Goal: Task Accomplishment & Management: Manage account settings

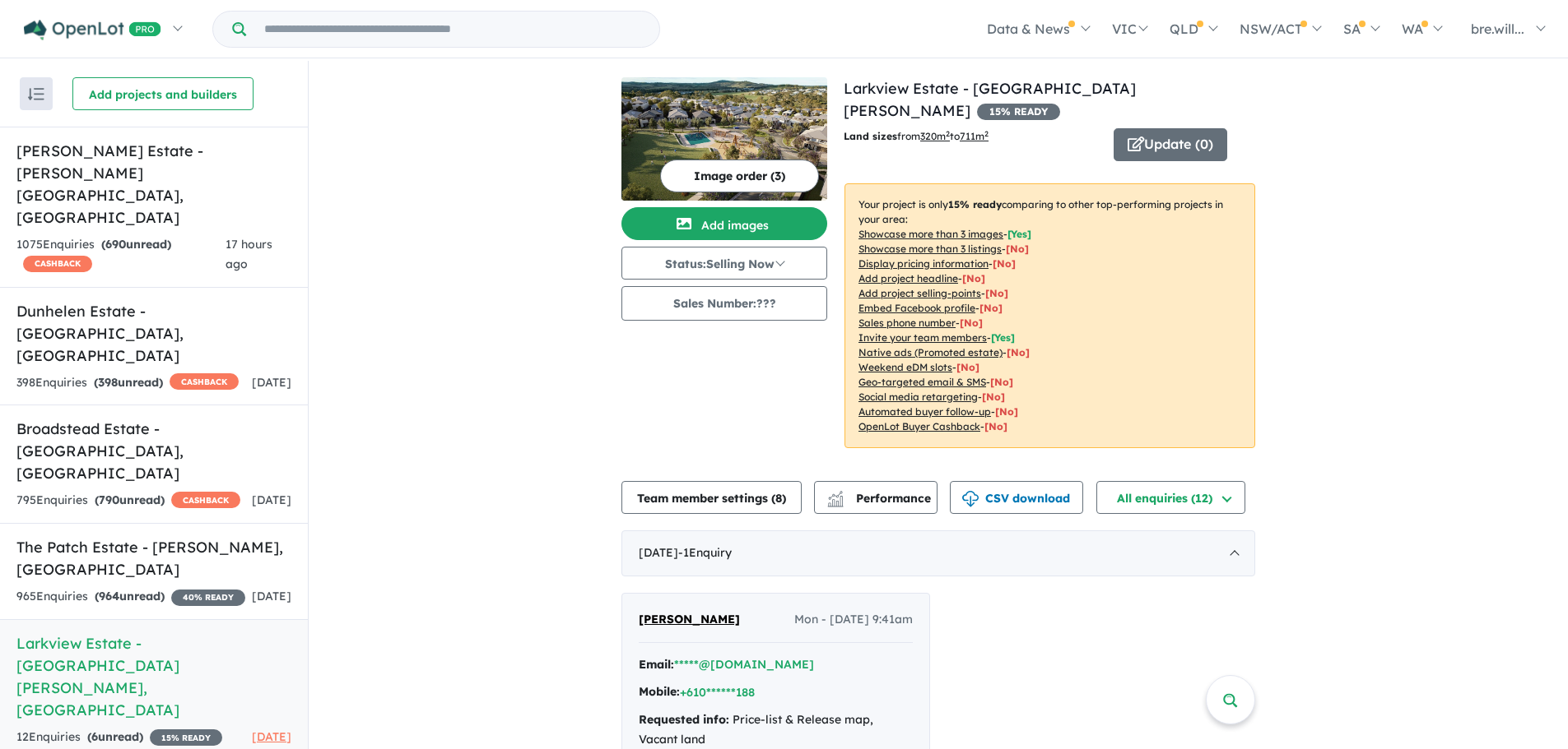
scroll to position [3, 0]
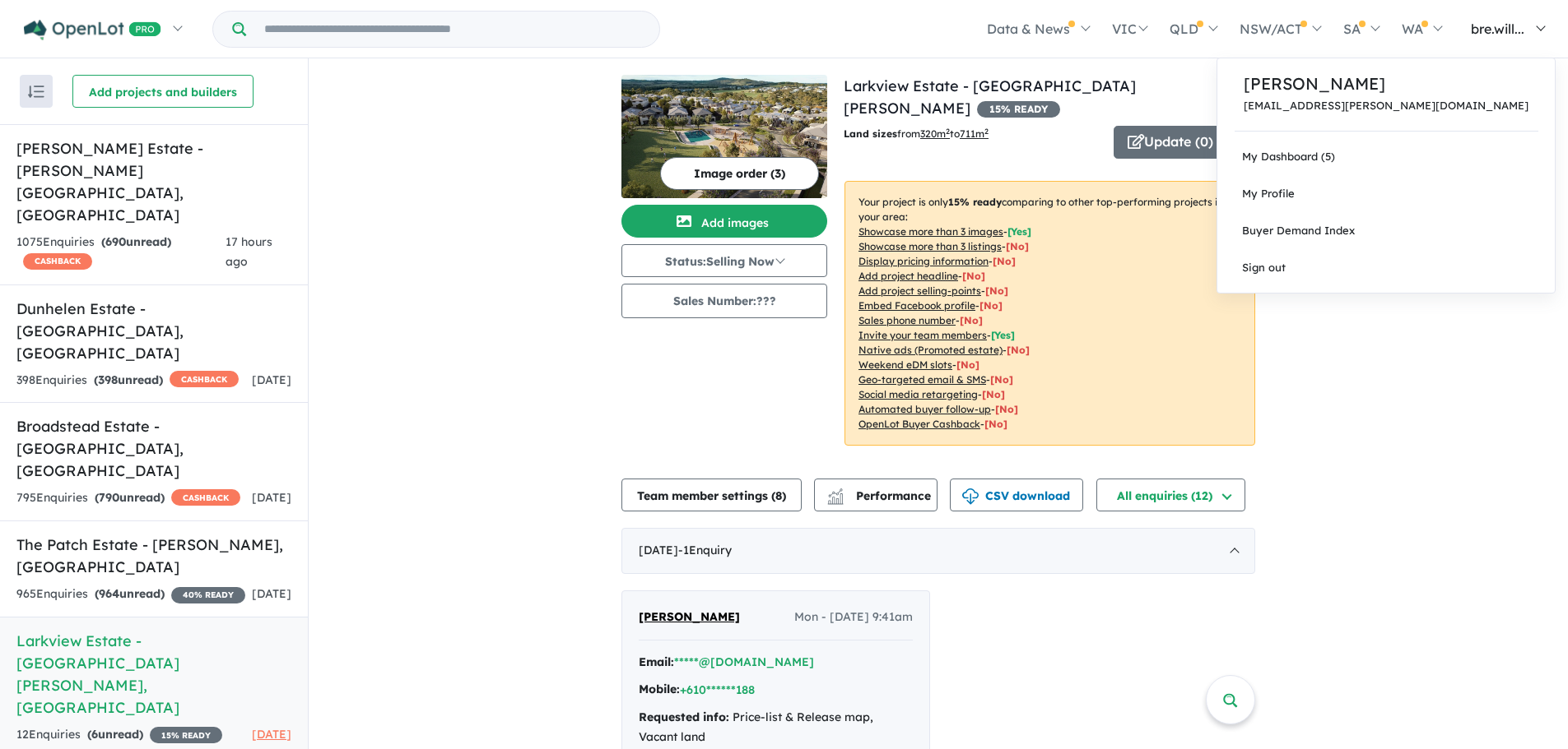
drag, startPoint x: 1554, startPoint y: 445, endPoint x: 1459, endPoint y: 11, distance: 444.3
click at [1552, 432] on div "View 5 projects in your account Larkview Estate - Mount [PERSON_NAME] 15 % READ…" at bounding box center [938, 512] width 1259 height 908
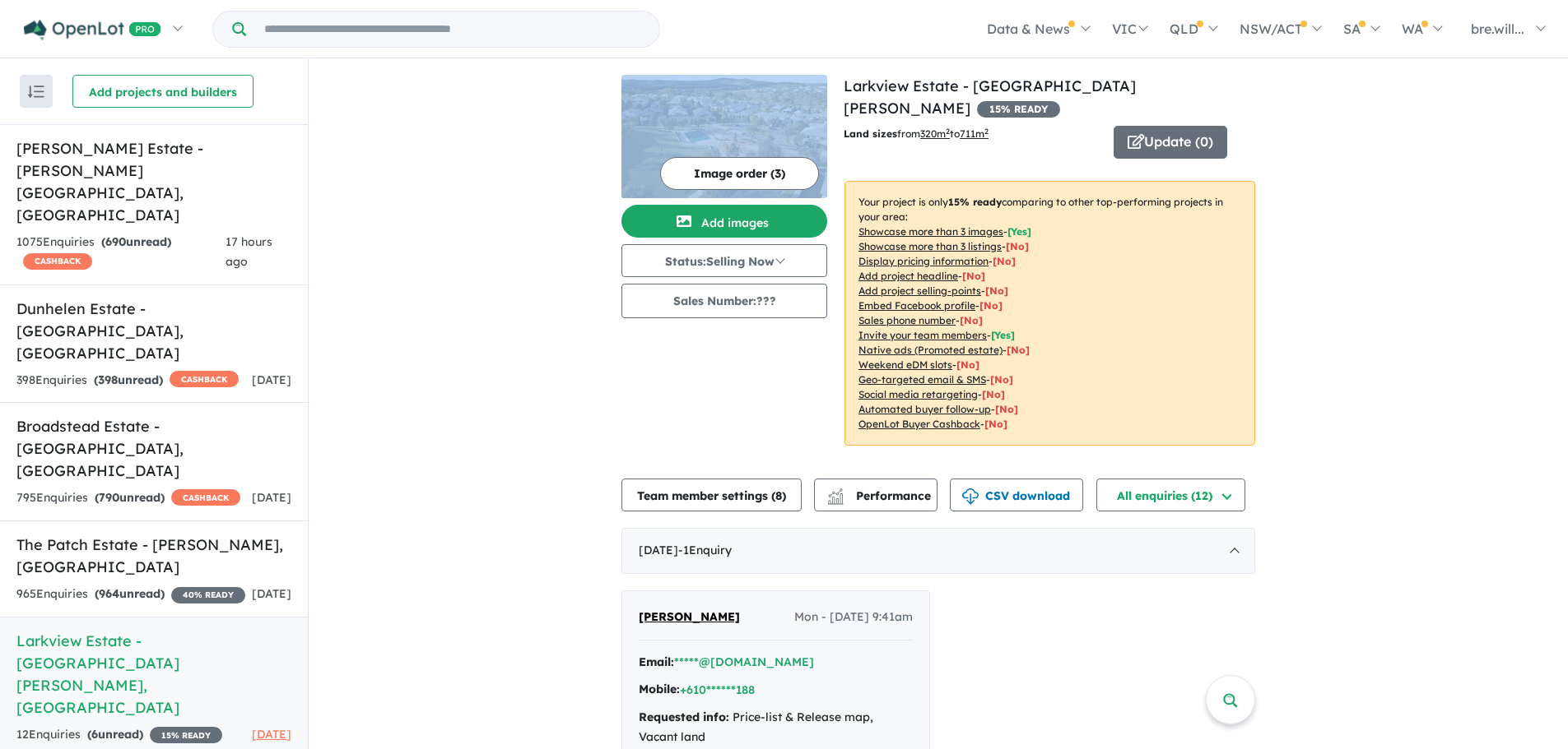
click at [516, 337] on div "View 5 projects in your account Larkview Estate - Mount [PERSON_NAME] 15 % READ…" at bounding box center [938, 512] width 1259 height 908
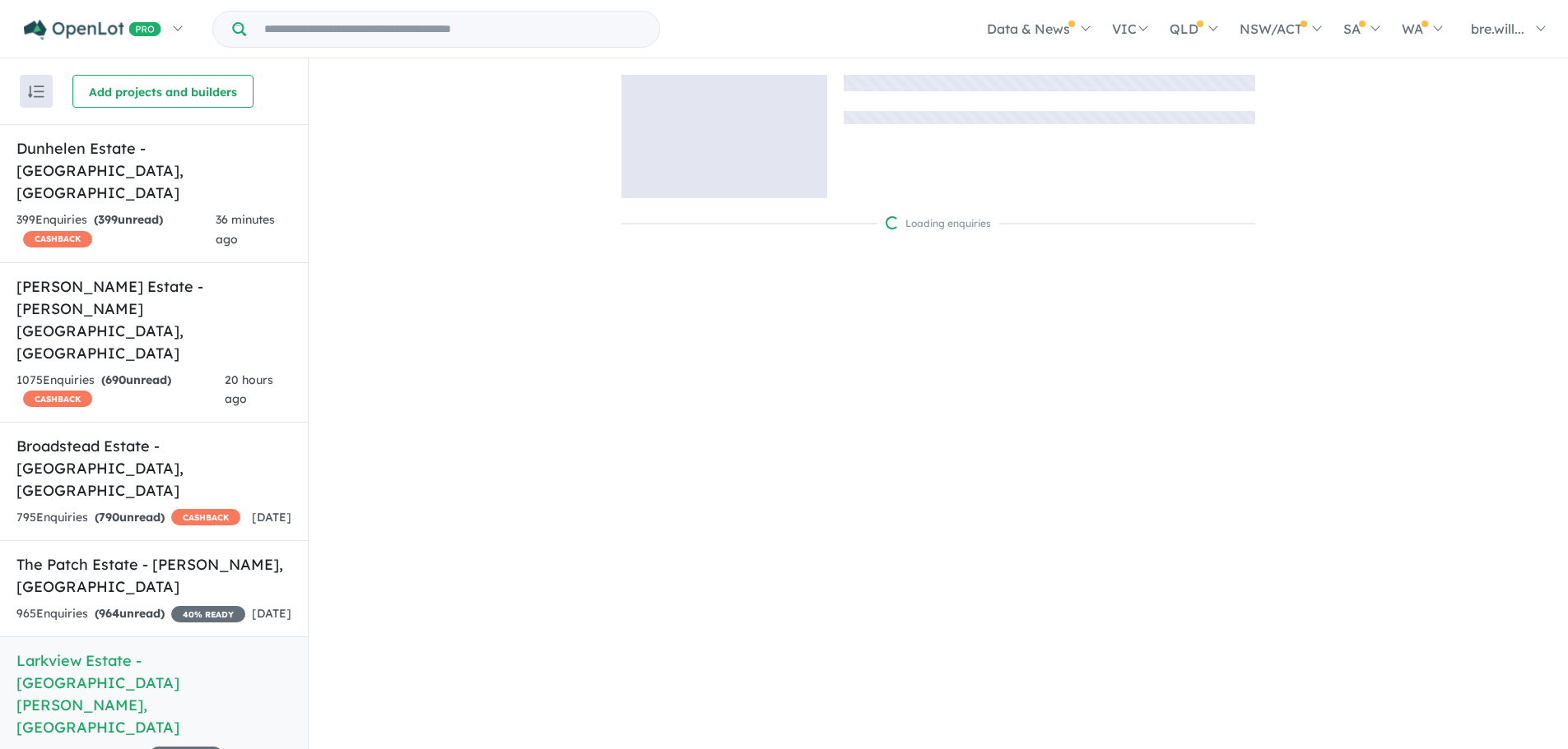
scroll to position [3, 0]
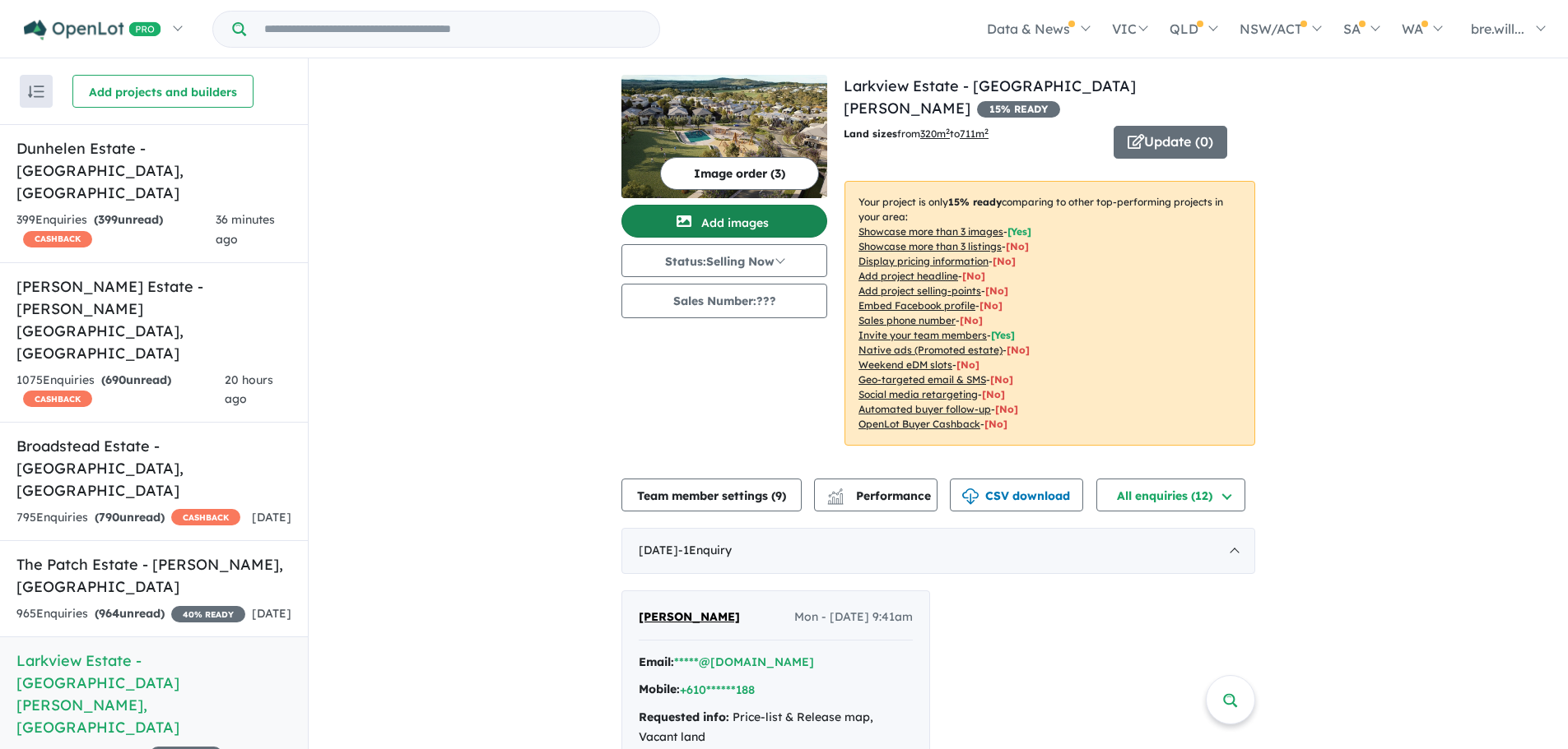
click at [733, 211] on button "Add images" at bounding box center [724, 221] width 206 height 33
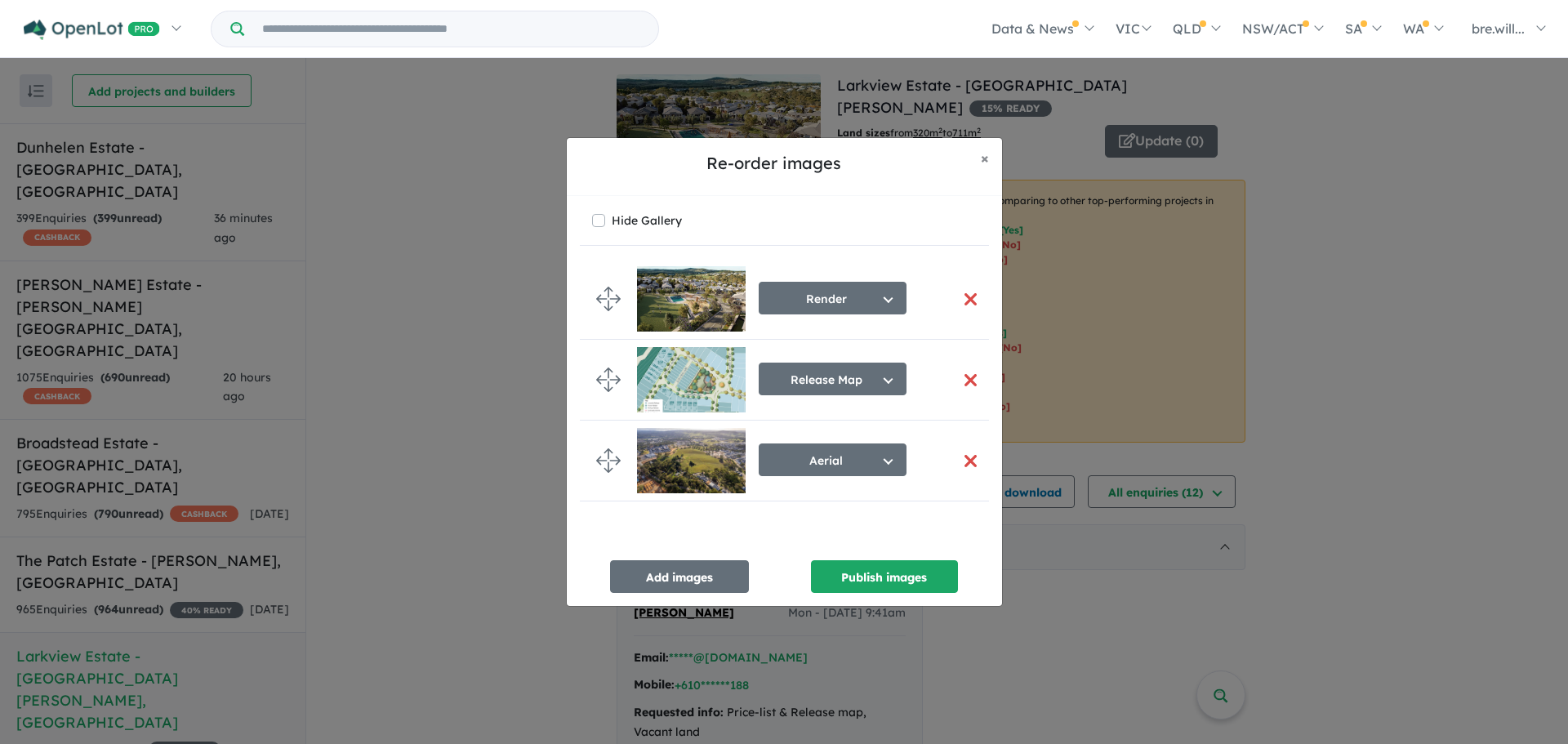
click at [674, 292] on img at bounding box center [692, 299] width 109 height 65
click at [984, 155] on span "×" at bounding box center [985, 158] width 8 height 18
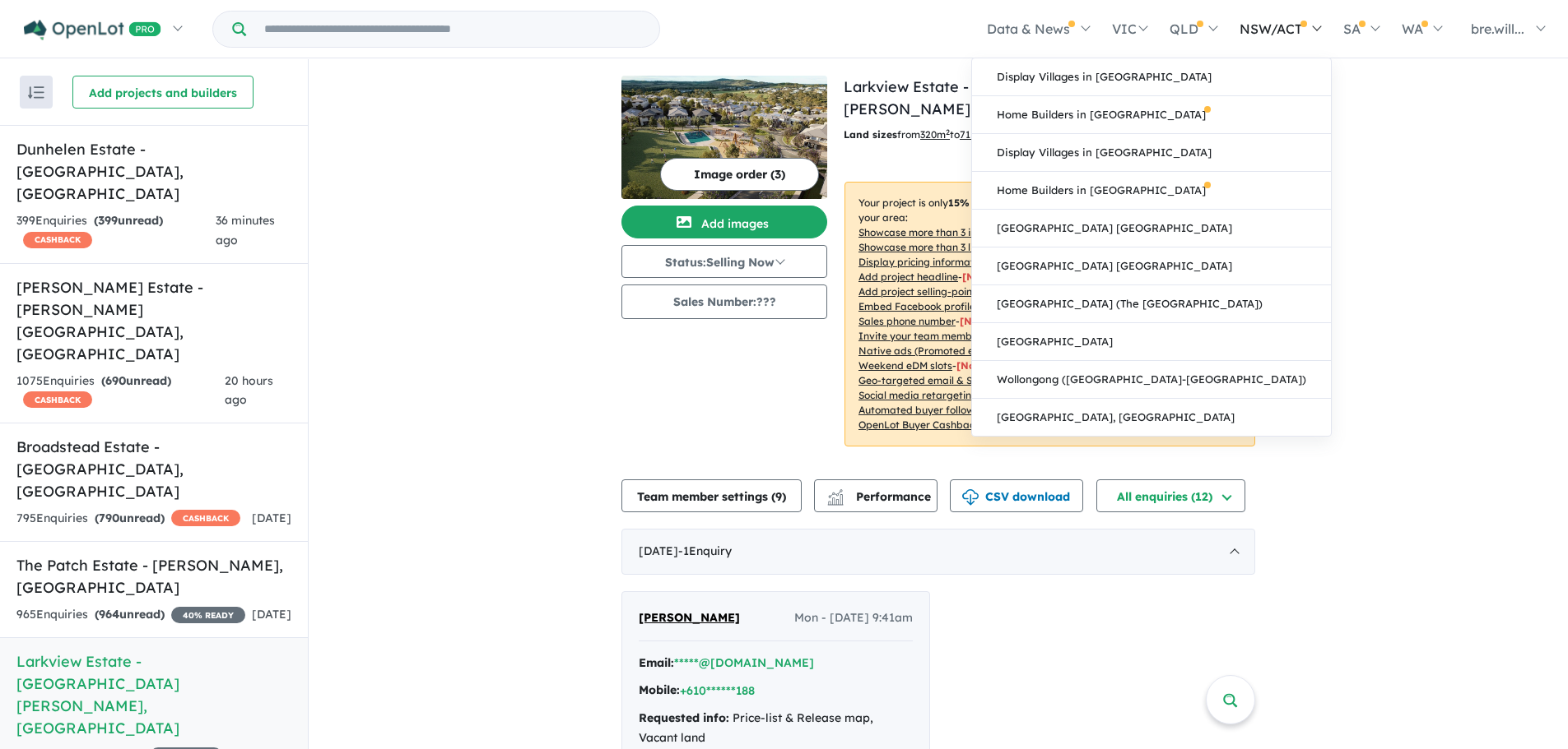
scroll to position [0, 0]
